Goal: Find specific page/section: Find specific page/section

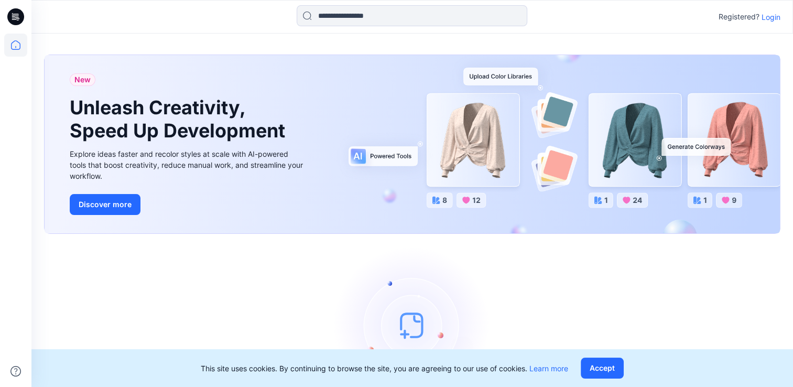
click at [770, 18] on p "Login" at bounding box center [770, 17] width 19 height 11
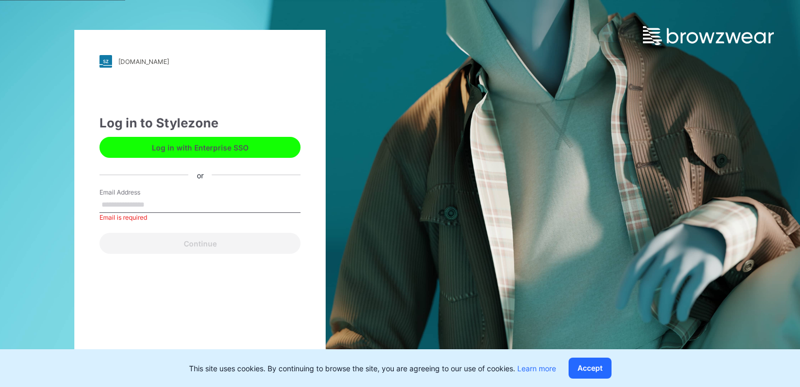
click at [161, 195] on label "Email Address" at bounding box center [136, 192] width 73 height 9
click at [161, 197] on input "Email Address" at bounding box center [200, 205] width 201 height 16
type input "**********"
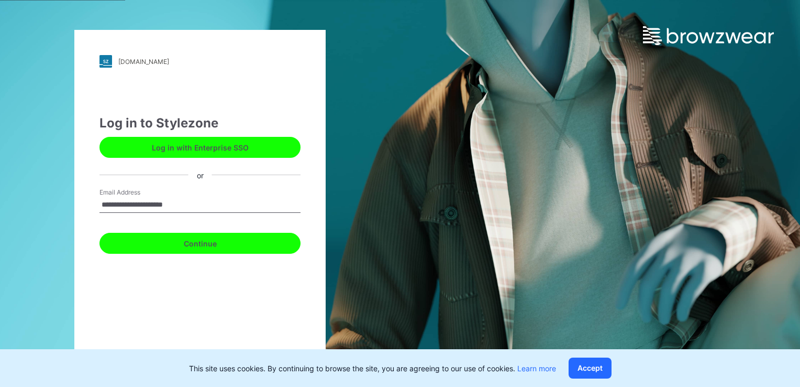
click at [199, 244] on button "Continue" at bounding box center [200, 243] width 201 height 21
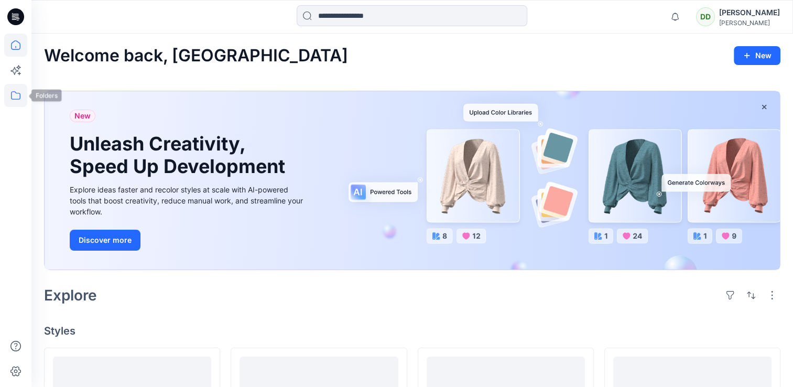
click at [14, 92] on icon at bounding box center [15, 95] width 23 height 23
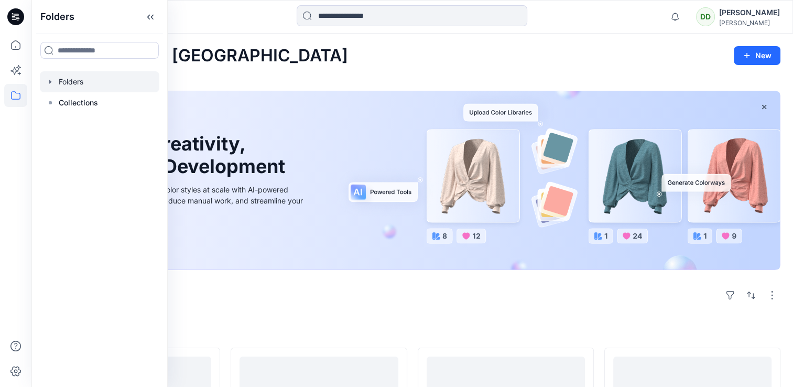
click at [83, 80] on div at bounding box center [99, 81] width 119 height 21
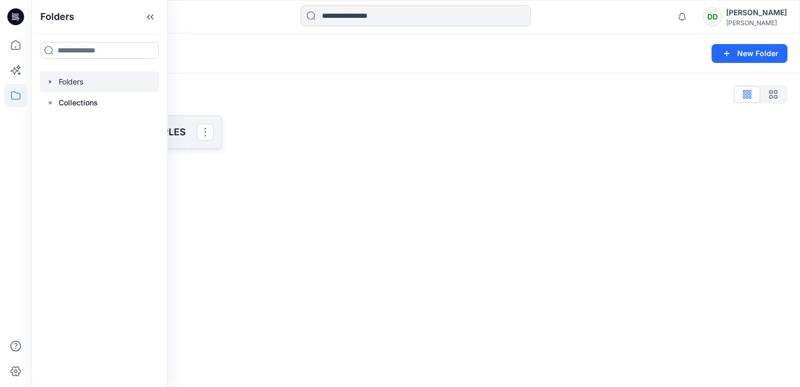
click at [170, 131] on p "SAINSBURY 3D SAMPLES" at bounding box center [132, 132] width 130 height 15
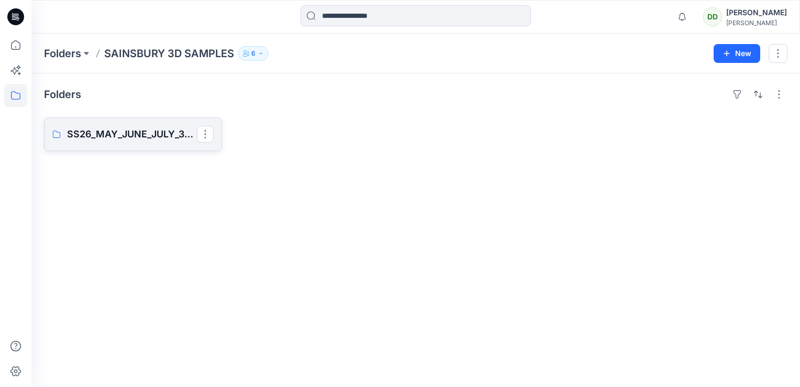
click at [99, 127] on p "SS26_MAY_JUNE_JULY_3D SAMPLES" at bounding box center [132, 134] width 130 height 15
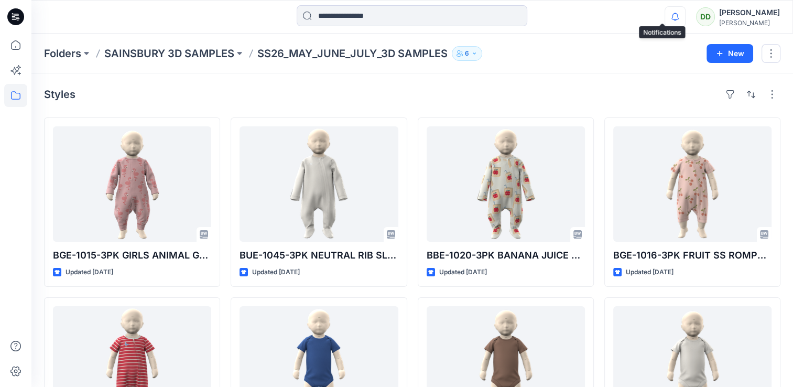
click at [665, 14] on icon "button" at bounding box center [675, 16] width 20 height 21
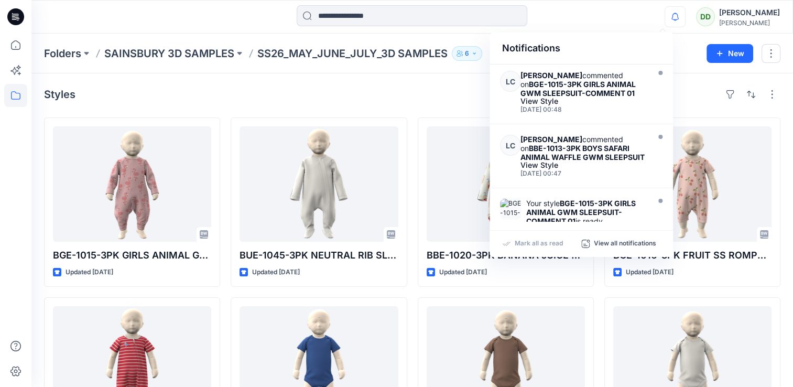
click at [437, 91] on div "Styles" at bounding box center [412, 94] width 736 height 17
